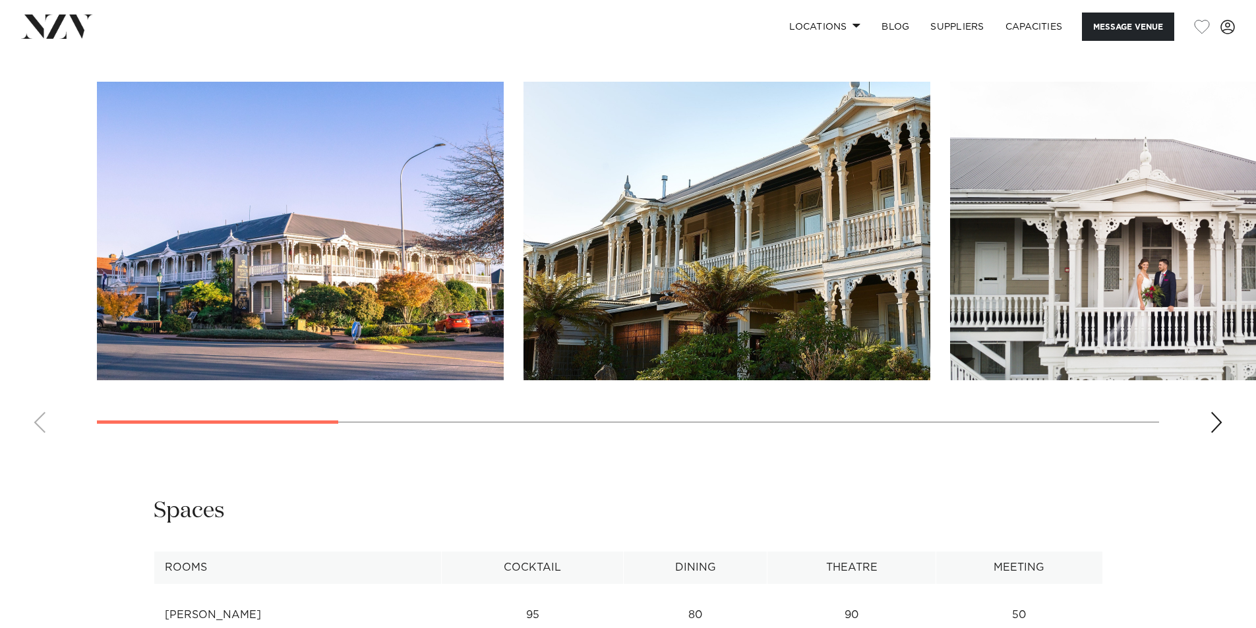
scroll to position [1411, 0]
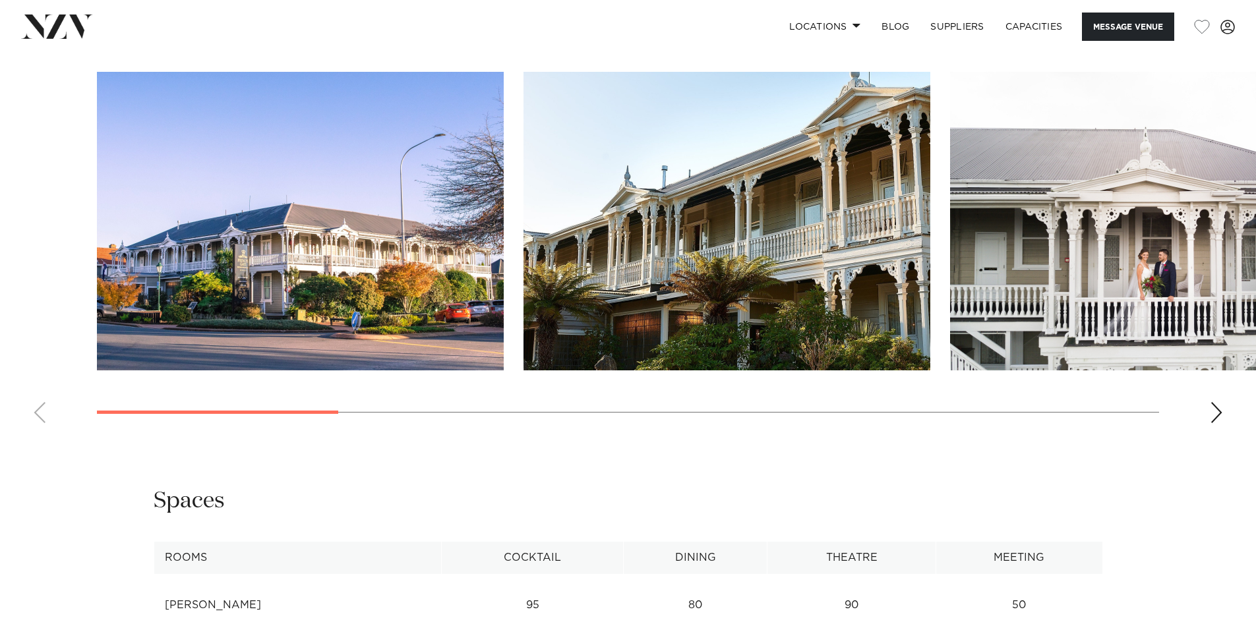
click at [1217, 423] on div "Next slide" at bounding box center [1216, 412] width 13 height 21
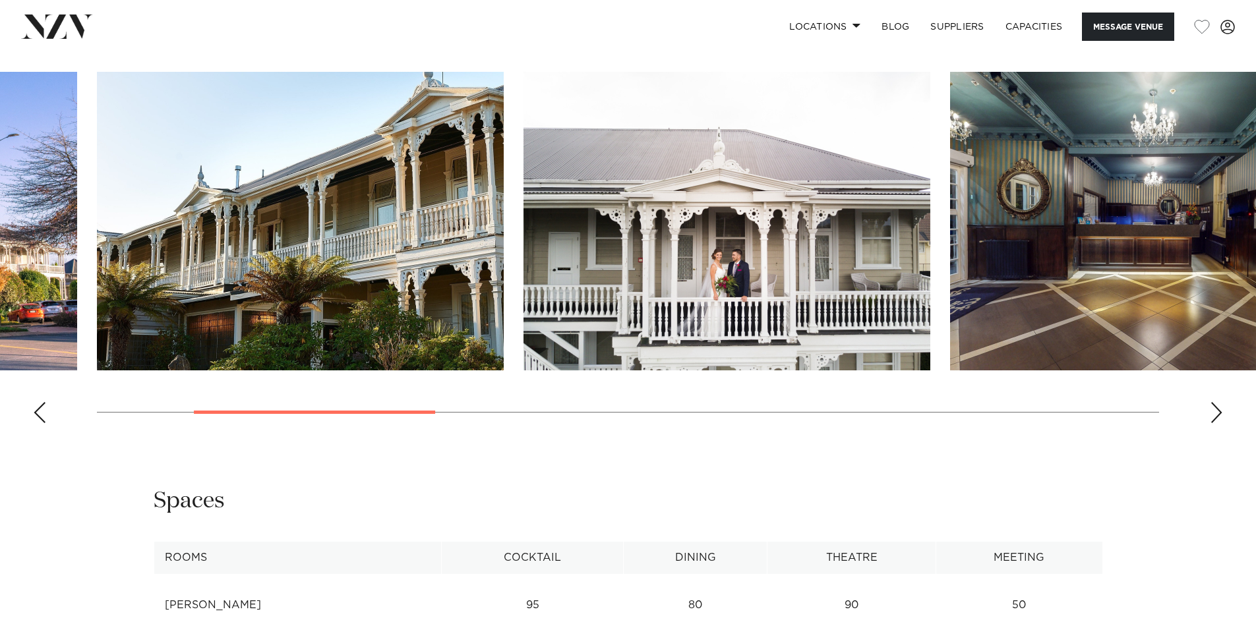
click at [1217, 423] on div "Next slide" at bounding box center [1216, 412] width 13 height 21
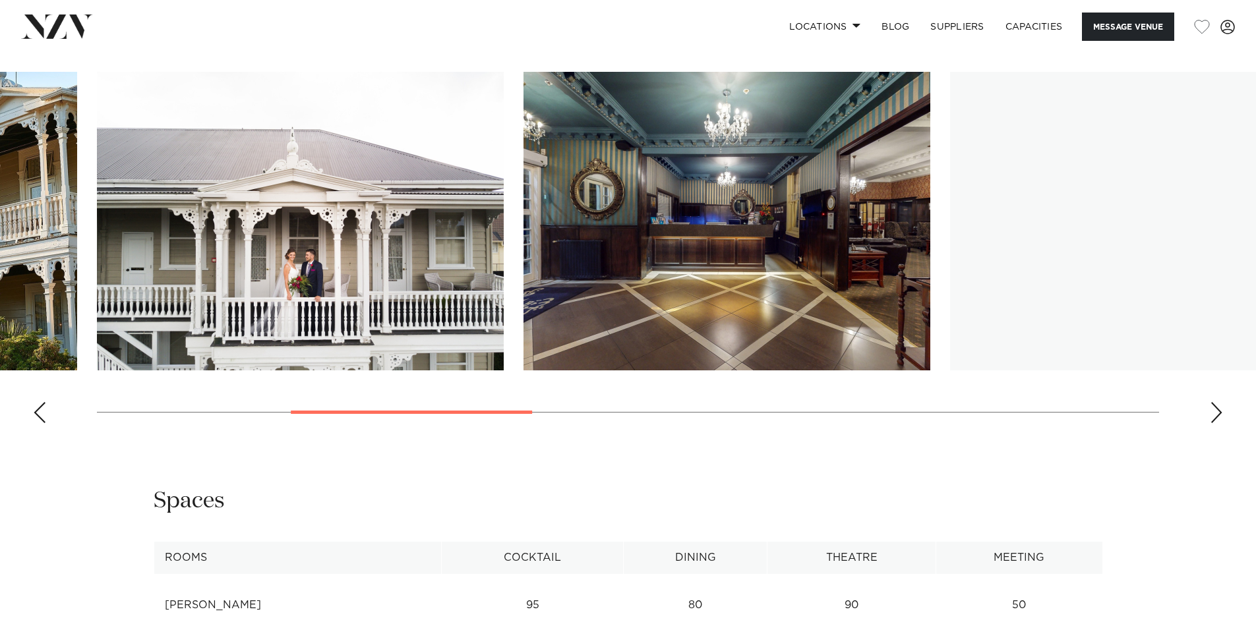
click at [1217, 423] on div "Next slide" at bounding box center [1216, 412] width 13 height 21
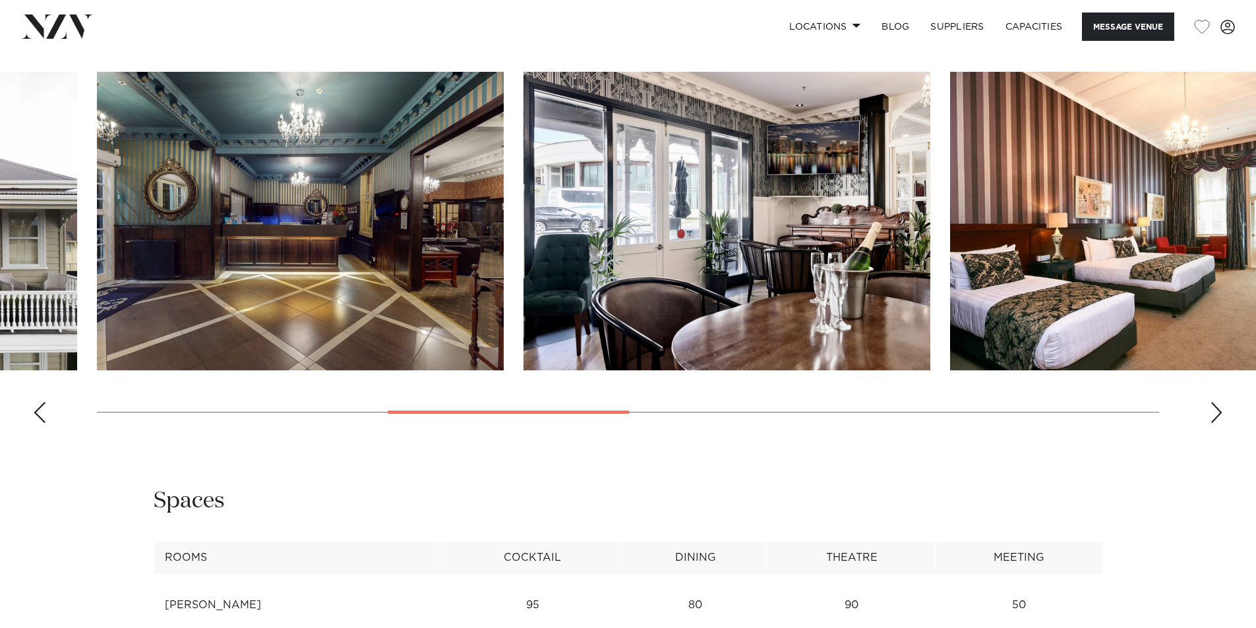
click at [1217, 423] on div "Next slide" at bounding box center [1216, 412] width 13 height 21
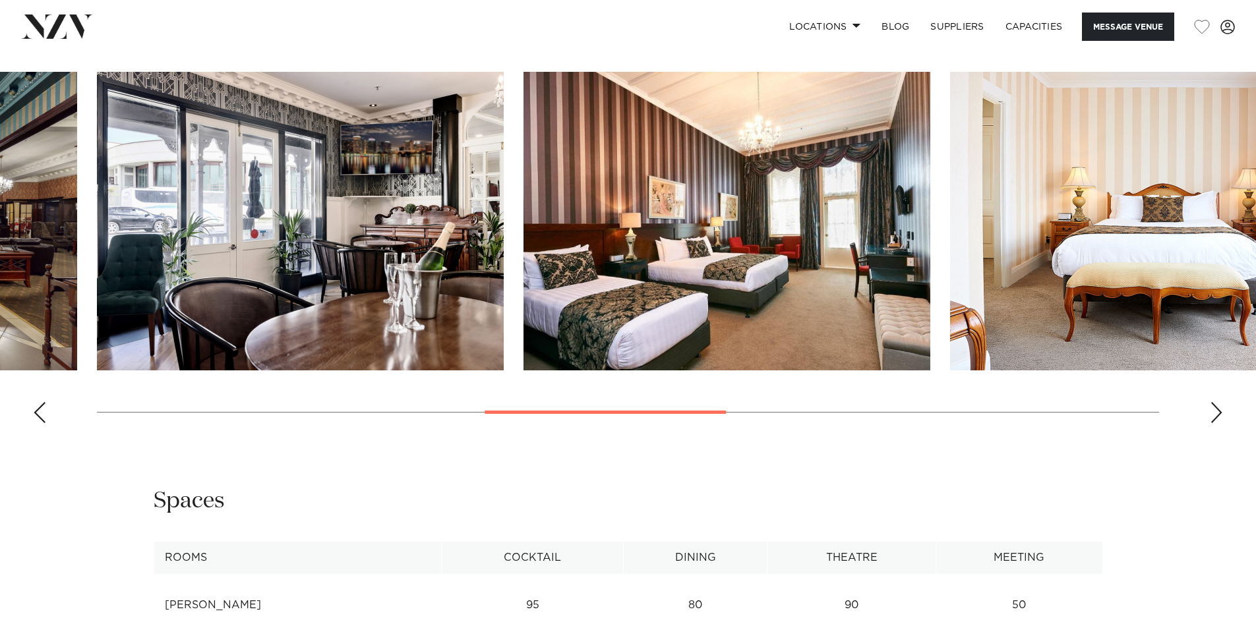
click at [39, 423] on div "Previous slide" at bounding box center [39, 412] width 13 height 21
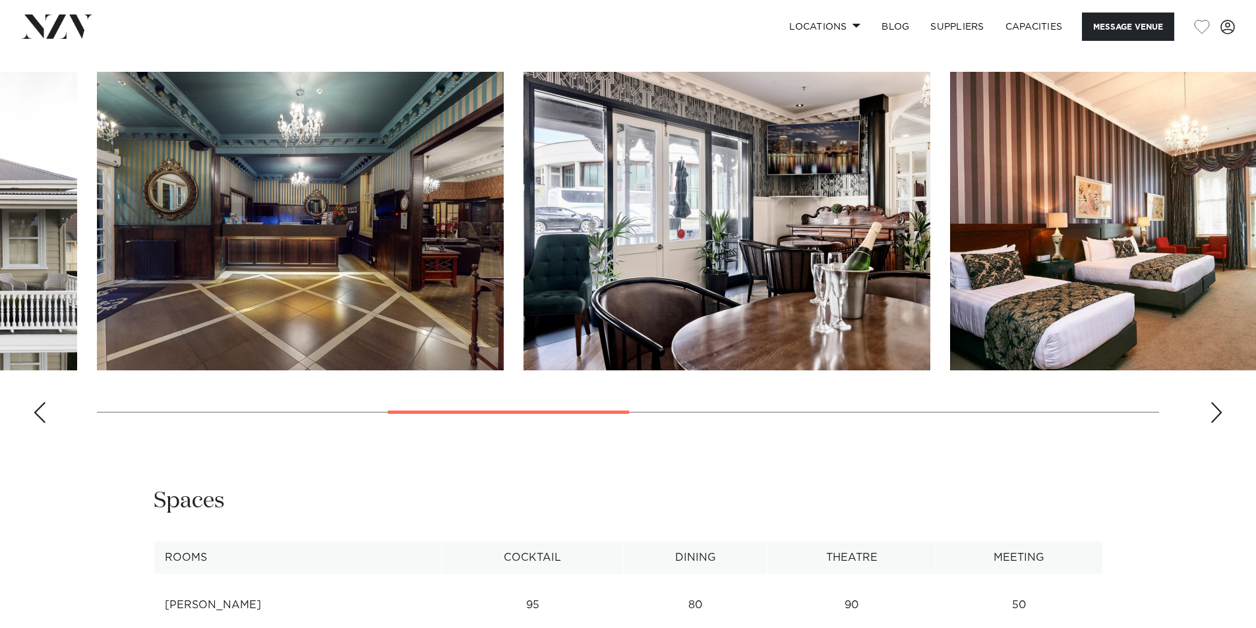
click at [39, 423] on div "Previous slide" at bounding box center [39, 412] width 13 height 21
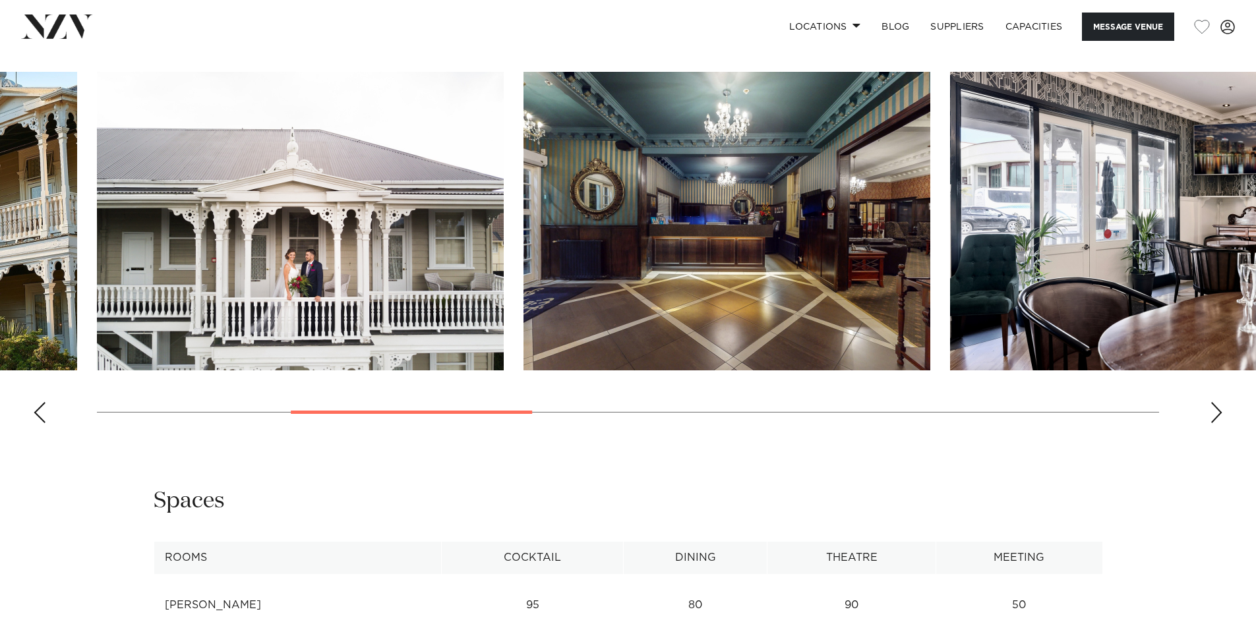
click at [39, 423] on div "Previous slide" at bounding box center [39, 412] width 13 height 21
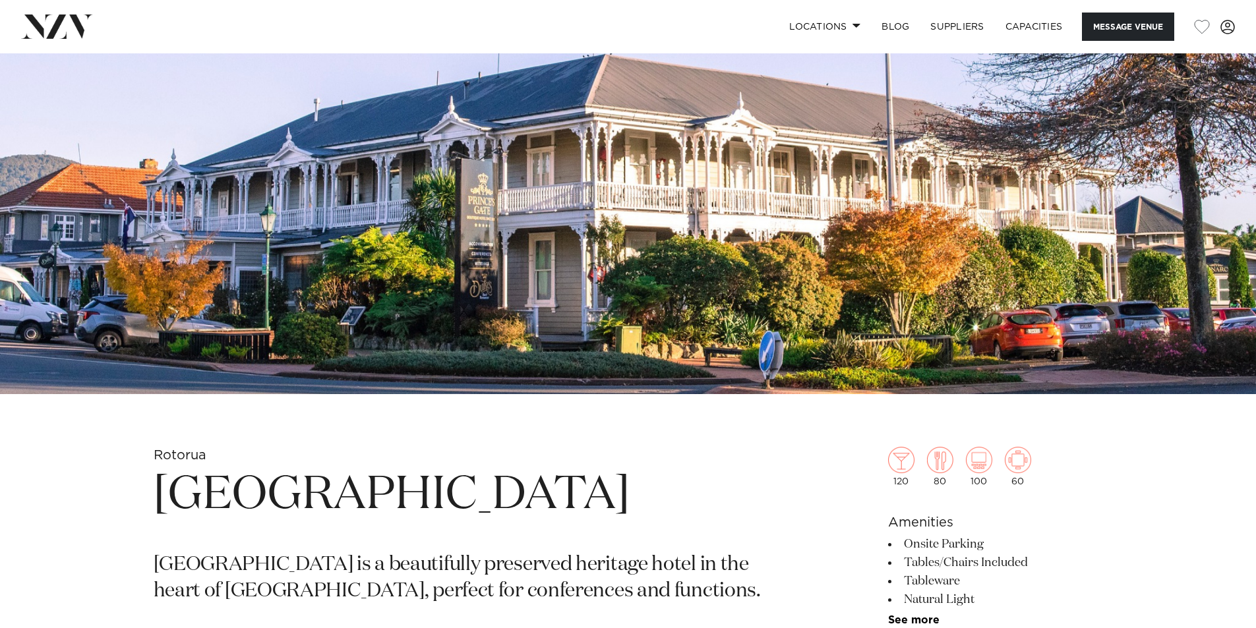
scroll to position [264, 0]
